Goal: Obtain resource: Obtain resource

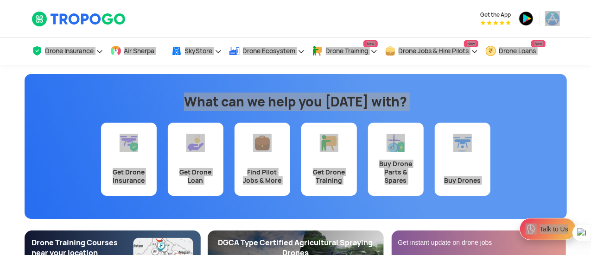
drag, startPoint x: 590, startPoint y: 9, endPoint x: 591, endPoint y: 21, distance: 12.1
click at [550, 69] on section "What can we help you today with? Get Drone Insurance Get Drone Loan Find Pilot …" at bounding box center [296, 190] width 542 height 251
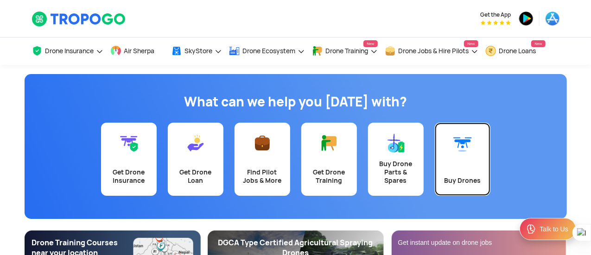
click at [453, 185] on link "Buy Drones" at bounding box center [463, 159] width 56 height 73
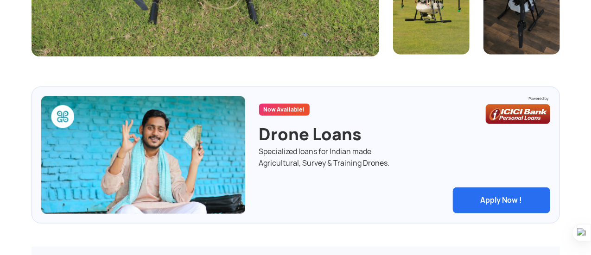
scroll to position [569, 0]
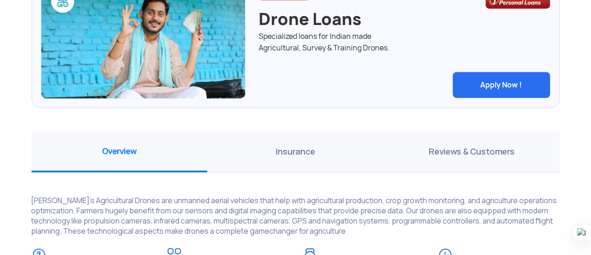
click at [309, 146] on span "Insurance" at bounding box center [295, 152] width 176 height 41
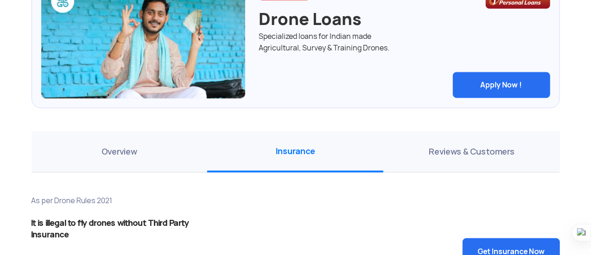
click at [517, 161] on span "Reviews & Customers" at bounding box center [471, 152] width 176 height 41
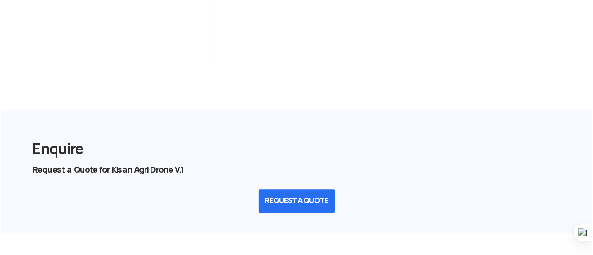
scroll to position [969, 0]
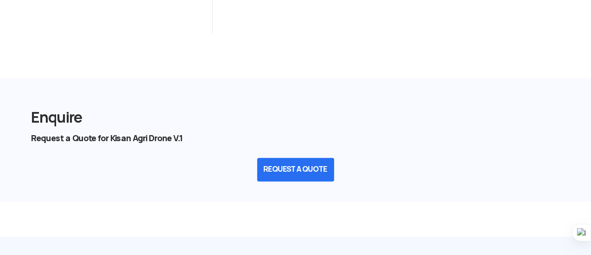
click at [294, 183] on div "Enquire Request a Quote for Kisan Agri Drone V.1 REQUEST A QUOTE" at bounding box center [295, 140] width 591 height 124
click at [305, 175] on button "REQUEST A QUOTE" at bounding box center [295, 170] width 77 height 24
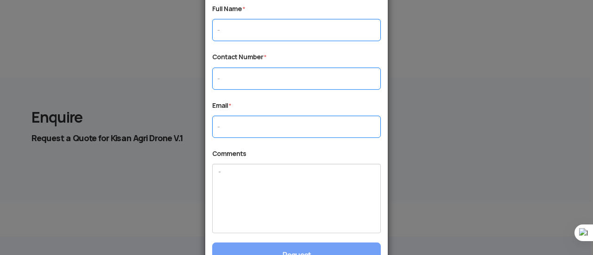
click at [440, 127] on modal-container "Request a Quote Full Name * Contact Number * Email * Comments Request" at bounding box center [296, 127] width 593 height 255
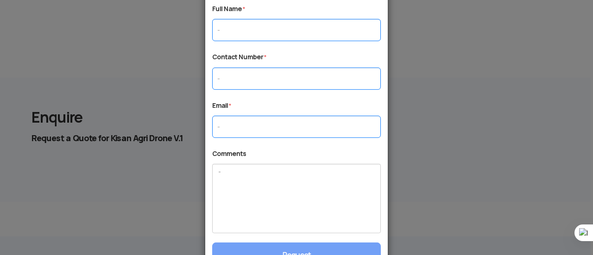
click at [440, 127] on modal-container "Request a Quote Full Name * Contact Number * Email * Comments Request" at bounding box center [296, 127] width 593 height 255
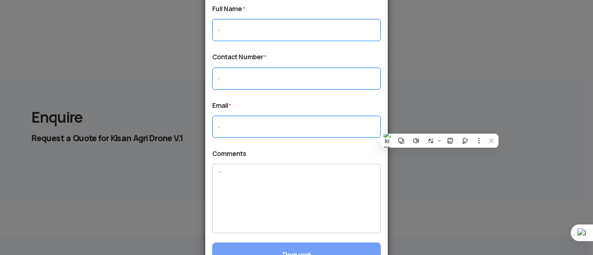
click at [35, 69] on modal-container "Request a Quote Full Name * Contact Number * Email * Comments Request" at bounding box center [296, 127] width 593 height 255
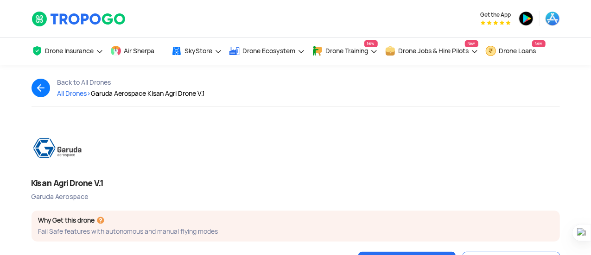
click at [336, 185] on div "Kisan Agri Drone V.1" at bounding box center [296, 184] width 529 height 12
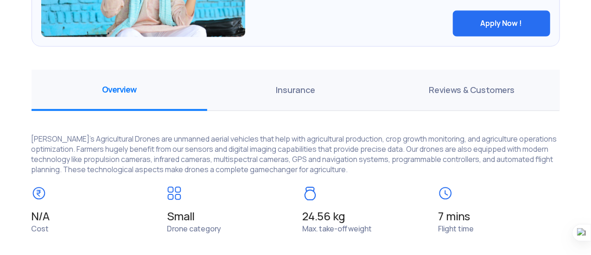
scroll to position [612, 0]
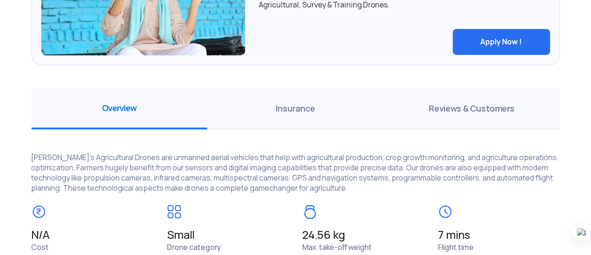
click at [323, 124] on span "Insurance" at bounding box center [295, 109] width 176 height 41
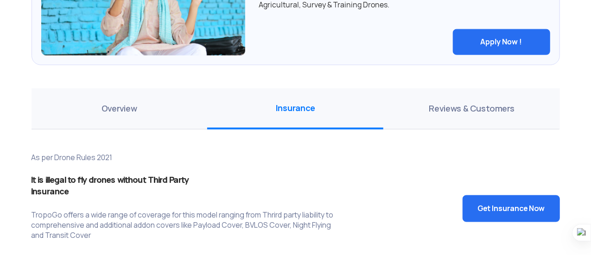
click at [472, 102] on span "Reviews & Customers" at bounding box center [471, 109] width 176 height 41
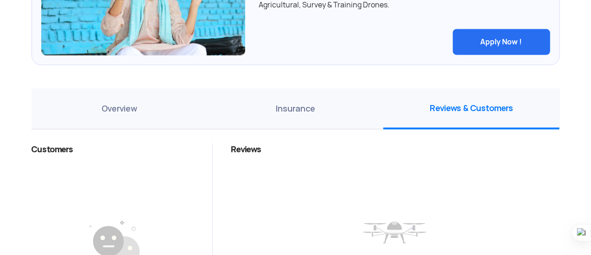
click at [132, 96] on span "Overview" at bounding box center [120, 109] width 176 height 41
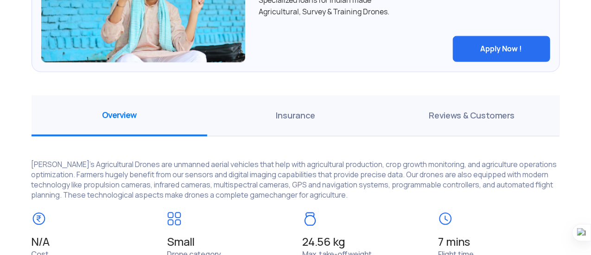
scroll to position [606, 0]
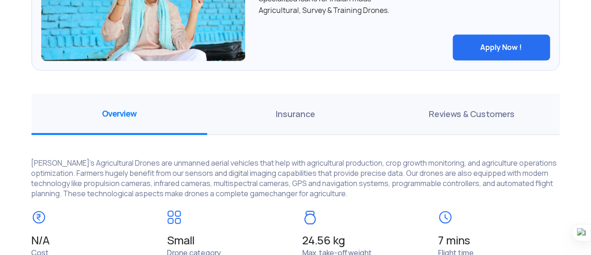
click at [294, 125] on span "Insurance" at bounding box center [295, 114] width 176 height 41
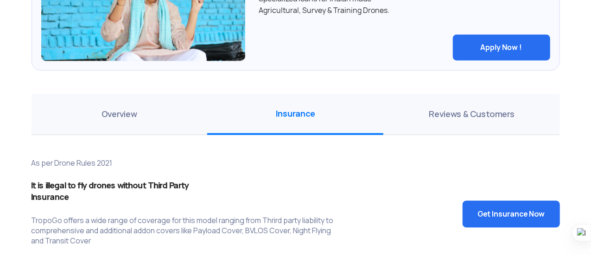
click at [456, 120] on span "Reviews & Customers" at bounding box center [471, 114] width 176 height 41
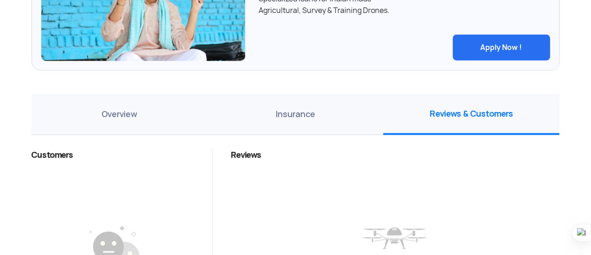
click at [96, 121] on span "Overview" at bounding box center [120, 114] width 176 height 41
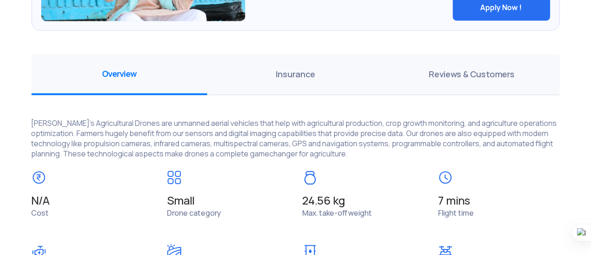
scroll to position [663, 0]
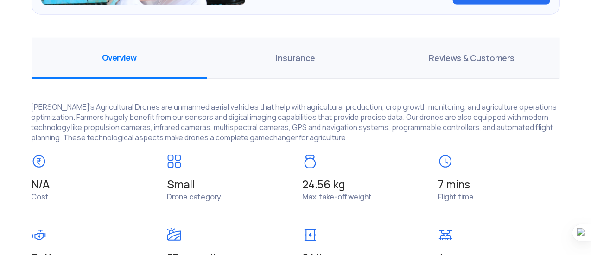
click at [586, 146] on section "Back to All Drones All Drones > Garuda Aerospace Kisan Agri Drone V.1 > Kisan A…" at bounding box center [295, 46] width 591 height 1289
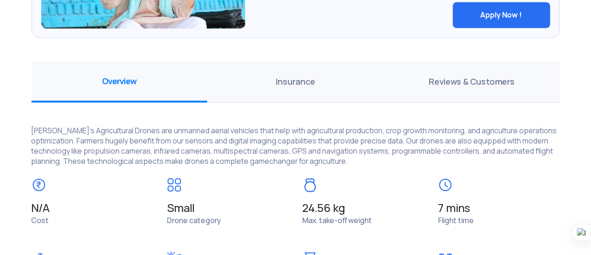
scroll to position [0, 0]
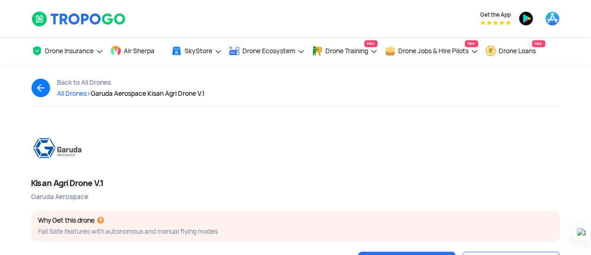
click at [325, 189] on h1 "Kisan Agri Drone V.1 Garuda Aerospace" at bounding box center [296, 192] width 529 height 29
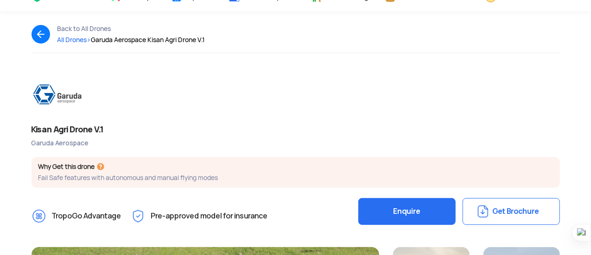
scroll to position [56, 0]
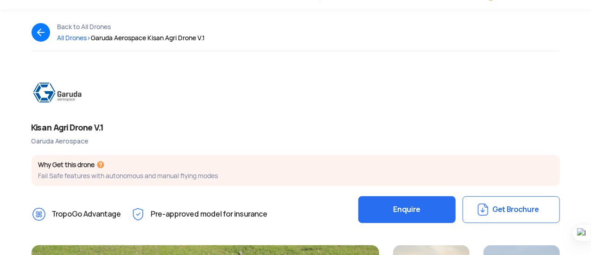
click at [586, 38] on app-back-page "Back to All Drones All Drones > Garuda Aerospace Kisan Agri Drone V.1 >" at bounding box center [295, 41] width 591 height 65
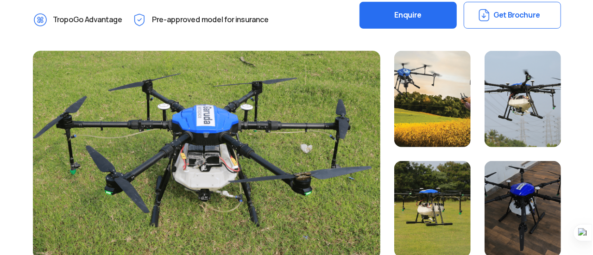
scroll to position [159, 0]
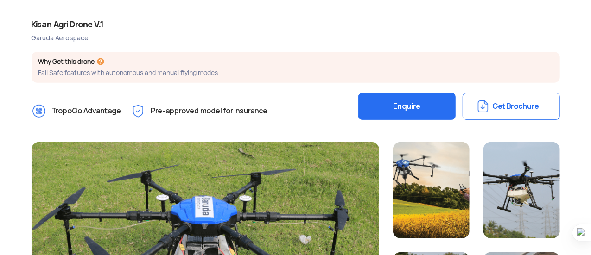
click at [513, 109] on button "Get Brochure" at bounding box center [511, 106] width 97 height 27
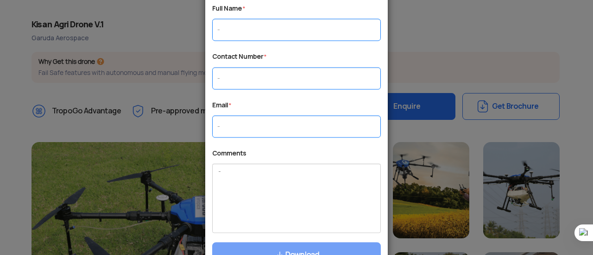
click at [491, 54] on modal-container "Download Brochure Full Name * Contact Number * Email * Comments Download" at bounding box center [296, 127] width 593 height 255
click at [302, 15] on div "Full Name *" at bounding box center [296, 28] width 169 height 49
click at [364, 162] on div "Comments" at bounding box center [296, 191] width 169 height 84
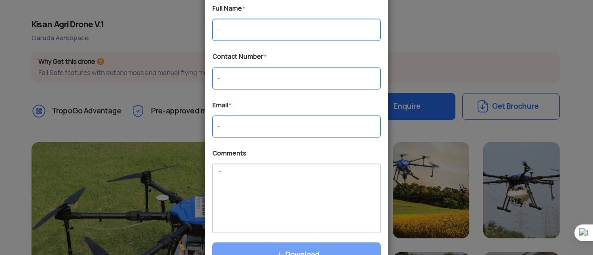
click at [335, 64] on div "Contact Number *" at bounding box center [296, 76] width 169 height 49
click at [439, 41] on modal-container "Download Brochure Full Name * Contact Number * Email * Comments Download" at bounding box center [296, 127] width 593 height 255
drag, startPoint x: 284, startPoint y: 17, endPoint x: 288, endPoint y: 28, distance: 12.1
click at [288, 28] on div "Full Name *" at bounding box center [296, 28] width 169 height 49
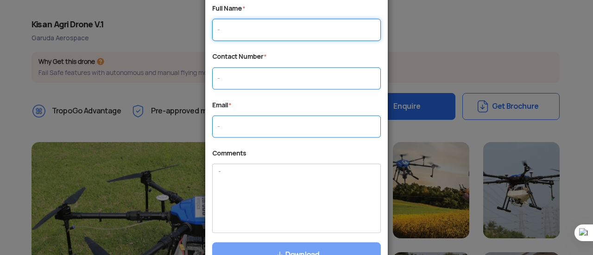
click at [288, 28] on input "text" at bounding box center [296, 30] width 169 height 22
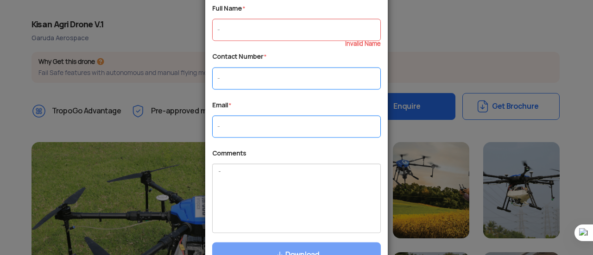
click at [295, 10] on div "Full Name * Invalid Name" at bounding box center [296, 28] width 169 height 49
click at [339, 10] on div "Full Name * Invalid Name" at bounding box center [296, 28] width 169 height 49
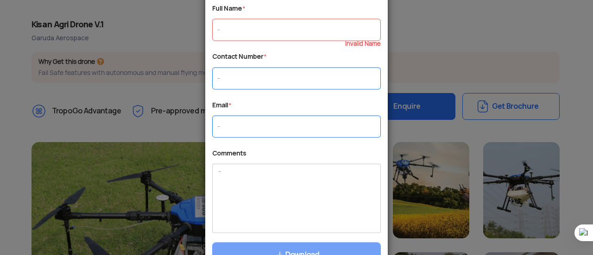
click at [339, 10] on div "Full Name * Invalid Name" at bounding box center [296, 28] width 169 height 49
click at [454, 58] on modal-container "Download Brochure Full Name * Invalid Name Contact Number * Email * Comments Do…" at bounding box center [296, 127] width 593 height 255
click at [446, 29] on modal-container "Download Brochure Full Name * Invalid Name Contact Number * Email * Comments Do…" at bounding box center [296, 127] width 593 height 255
click at [424, 34] on modal-container "Download Brochure Full Name * Invalid Name Contact Number * Email * Comments Do…" at bounding box center [296, 127] width 593 height 255
click at [356, 19] on input "text" at bounding box center [296, 30] width 169 height 22
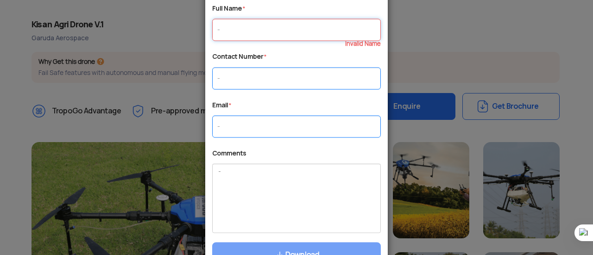
click at [356, 19] on input "text" at bounding box center [296, 30] width 169 height 22
click at [357, 12] on div "Full Name * Invalid Name" at bounding box center [296, 28] width 169 height 49
click at [360, 35] on input "text" at bounding box center [296, 30] width 169 height 22
